Goal: Feedback & Contribution: Leave review/rating

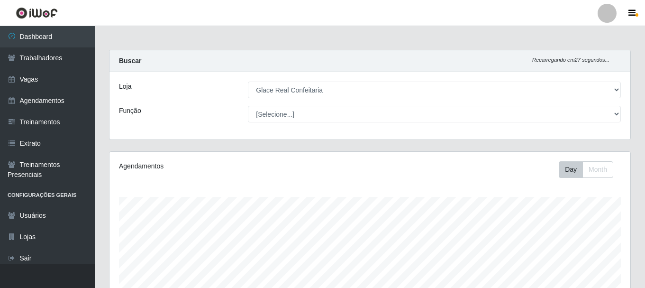
select select "445"
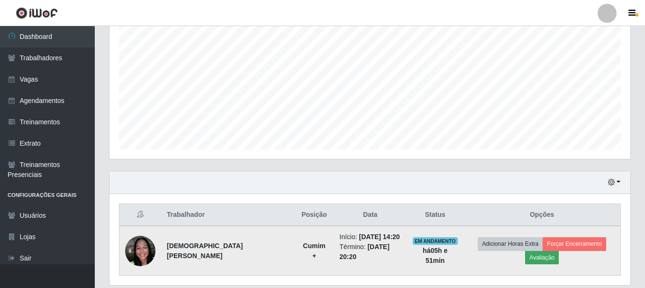
scroll to position [197, 521]
click at [559, 251] on button "Avaliação" at bounding box center [542, 257] width 34 height 13
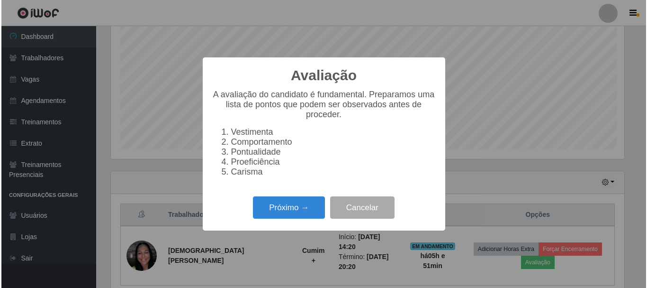
scroll to position [197, 516]
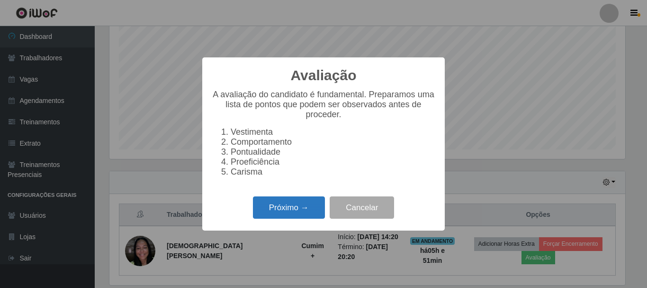
click at [292, 213] on button "Próximo →" at bounding box center [289, 207] width 72 height 22
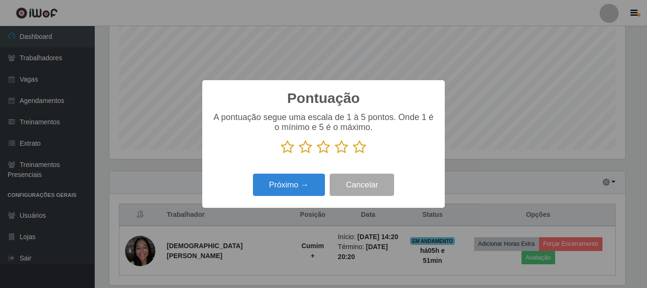
click at [359, 147] on icon at bounding box center [359, 147] width 13 height 14
click at [353, 154] on input "radio" at bounding box center [353, 154] width 0 height 0
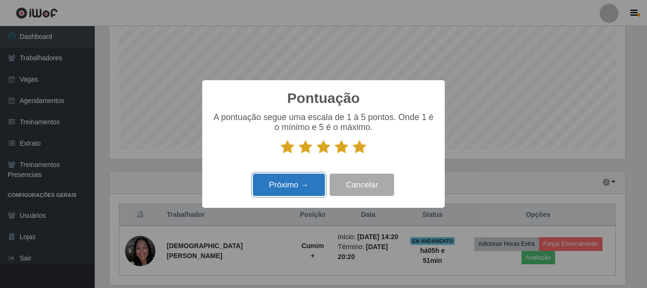
click at [293, 192] on button "Próximo →" at bounding box center [289, 184] width 72 height 22
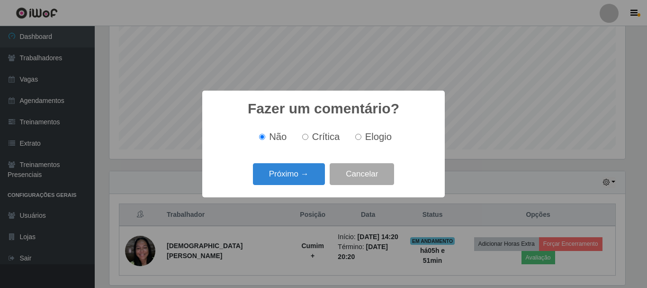
click at [358, 137] on input "Elogio" at bounding box center [358, 137] width 6 height 6
radio input "true"
click at [301, 176] on button "Próximo →" at bounding box center [289, 174] width 72 height 22
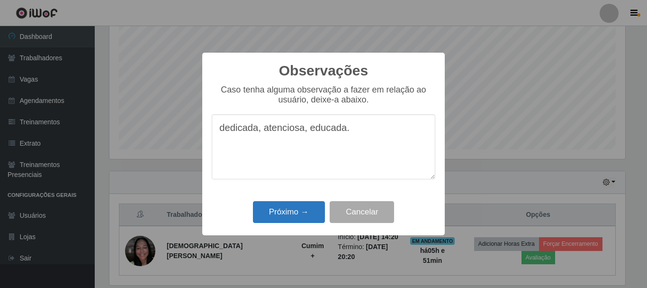
type textarea "dedicada, atenciosa, educada."
click at [277, 219] on button "Próximo →" at bounding box center [289, 212] width 72 height 22
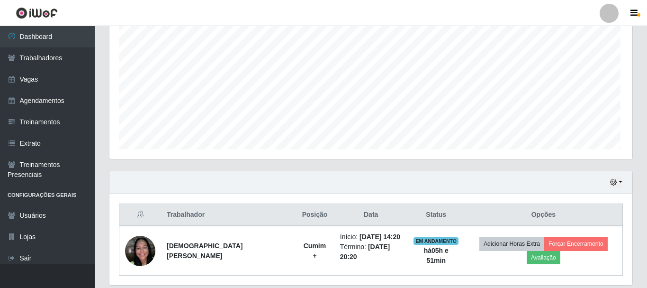
scroll to position [197, 521]
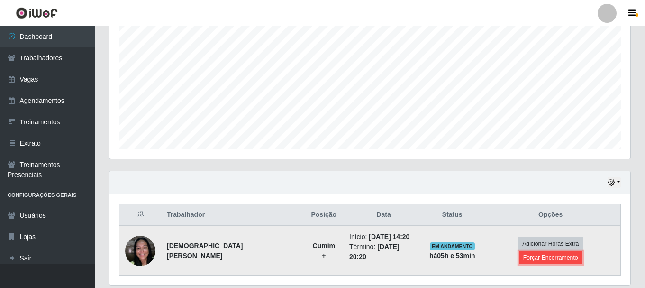
click at [580, 252] on button "Forçar Encerramento" at bounding box center [550, 257] width 63 height 13
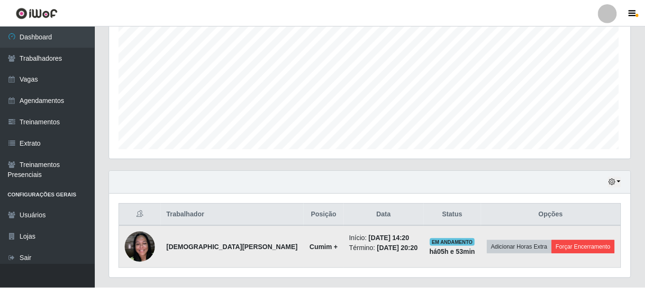
scroll to position [197, 516]
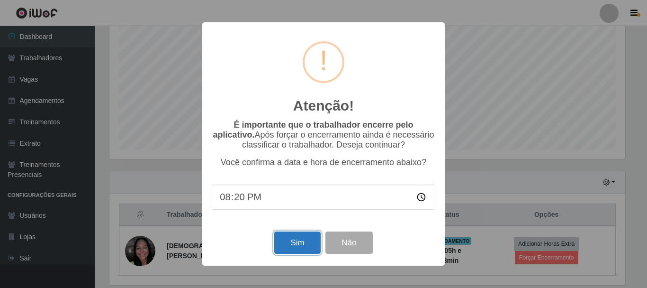
click at [282, 244] on button "Sim" at bounding box center [297, 242] width 46 height 22
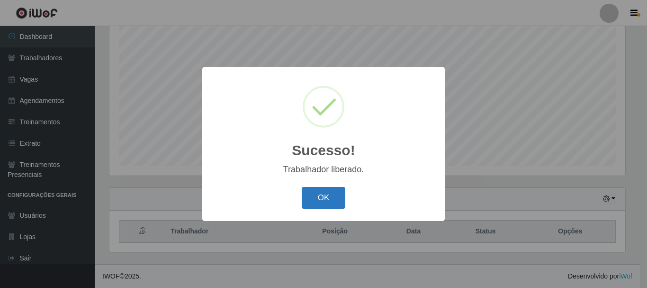
click at [315, 190] on button "OK" at bounding box center [324, 198] width 44 height 22
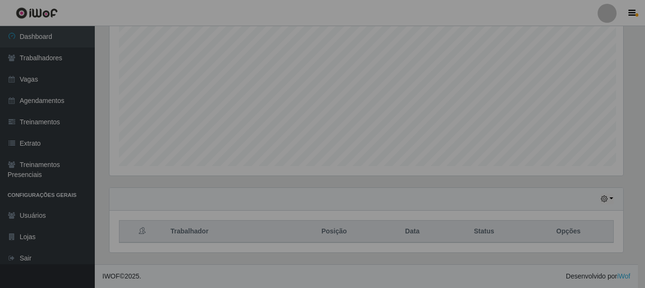
scroll to position [197, 521]
